Goal: Task Accomplishment & Management: Use online tool/utility

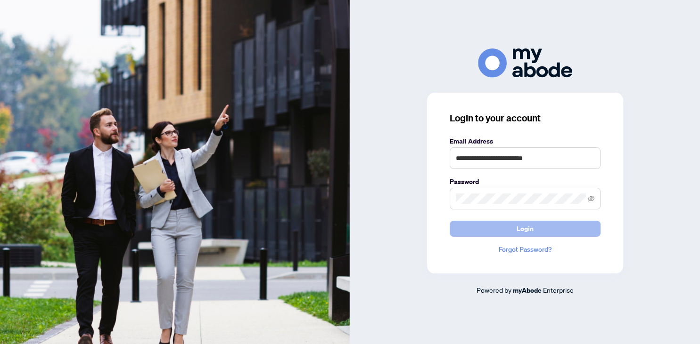
click at [543, 231] on button "Login" at bounding box center [525, 229] width 151 height 16
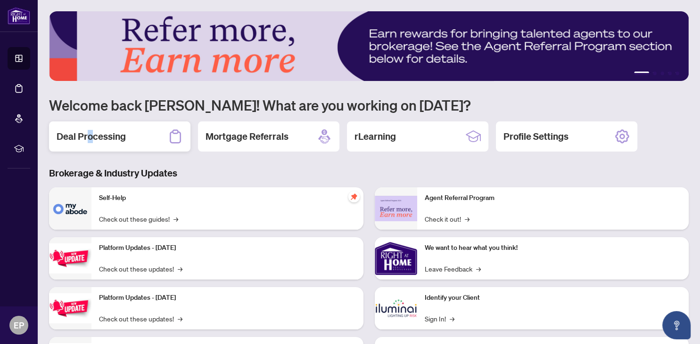
click at [90, 139] on h2 "Deal Processing" at bounding box center [91, 136] width 69 height 13
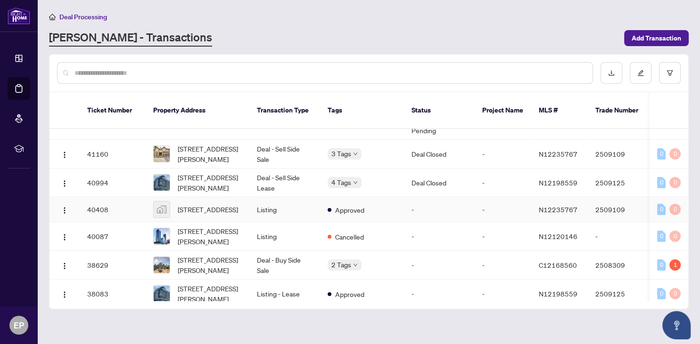
scroll to position [104, 0]
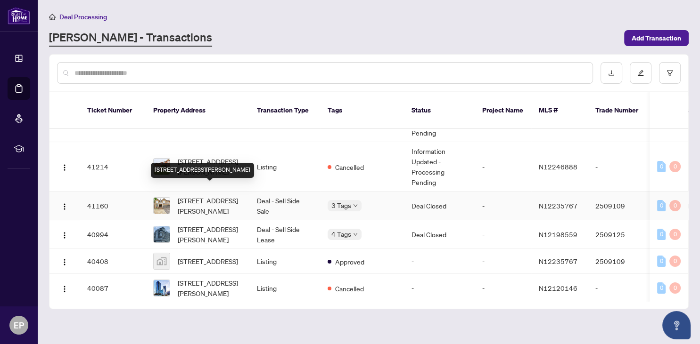
click at [203, 196] on span "[STREET_ADDRESS][PERSON_NAME]" at bounding box center [210, 206] width 64 height 21
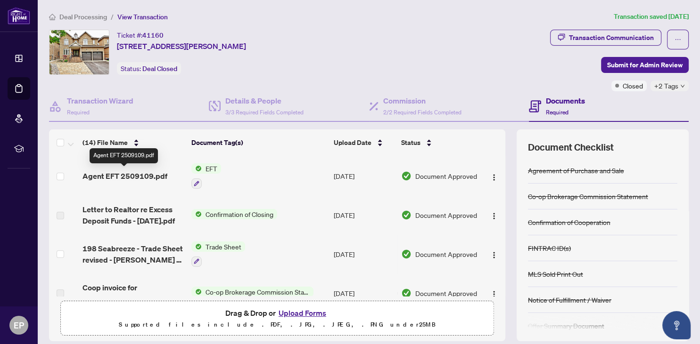
click at [137, 173] on span "Agent EFT 2509109.pdf" at bounding box center [124, 176] width 85 height 11
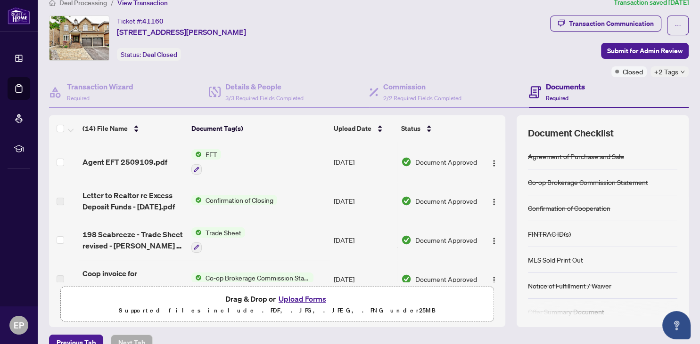
scroll to position [64, 0]
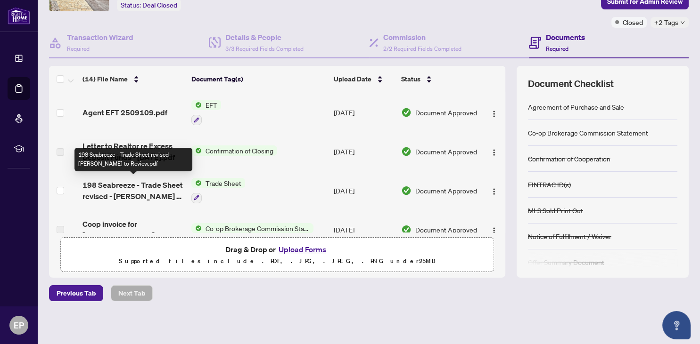
click at [152, 190] on span "198 Seabreeze - Trade Sheet revised - [PERSON_NAME] to Review.pdf" at bounding box center [132, 191] width 101 height 23
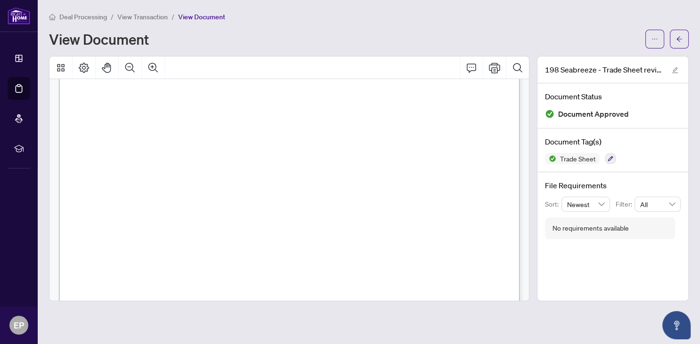
scroll to position [244, 0]
click at [516, 66] on icon "Search Document" at bounding box center [517, 67] width 11 height 11
click at [251, 213] on div "Page 1" at bounding box center [427, 320] width 736 height 952
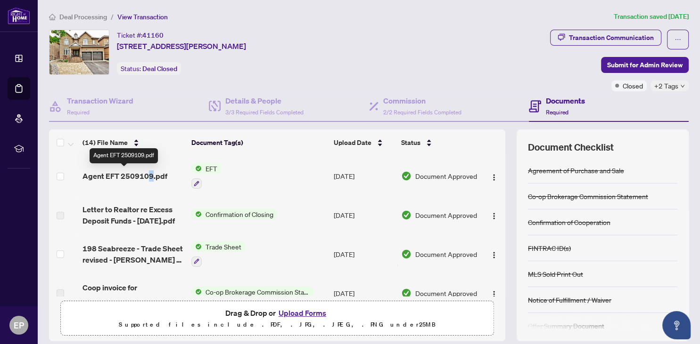
click at [150, 174] on span "Agent EFT 2509109.pdf" at bounding box center [124, 176] width 85 height 11
